Goal: Subscribe to service/newsletter

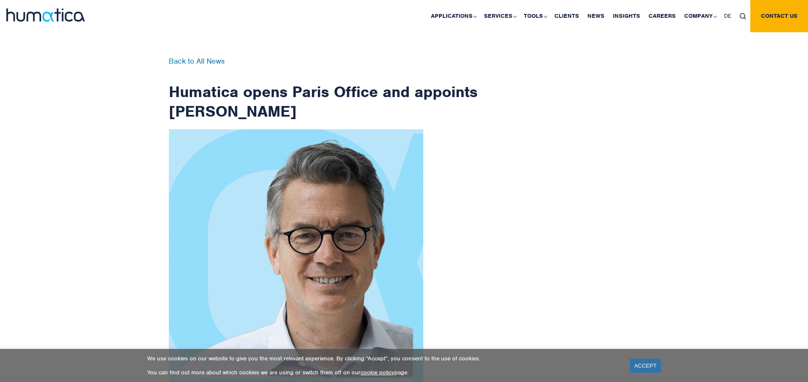
scroll to position [1352, 0]
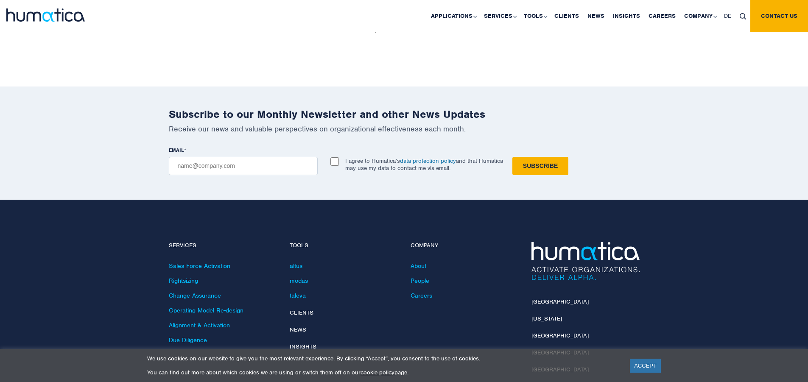
checkbox input "true"
type input "[EMAIL_ADDRESS][DOMAIN_NAME]"
click at [512, 157] on input "Subscribe" at bounding box center [540, 166] width 56 height 18
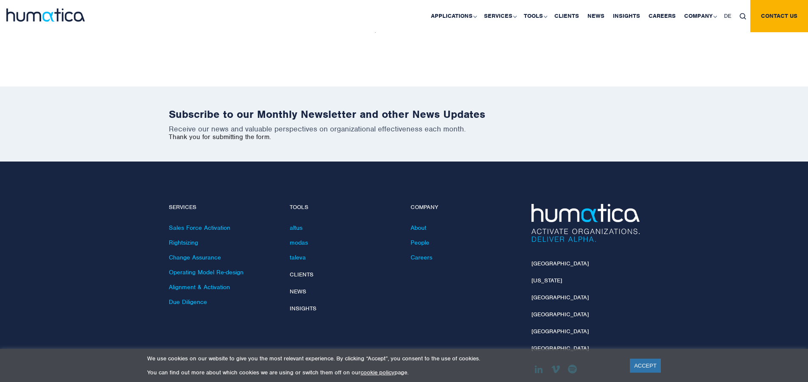
scroll to position [1314, 0]
